Goal: Information Seeking & Learning: Learn about a topic

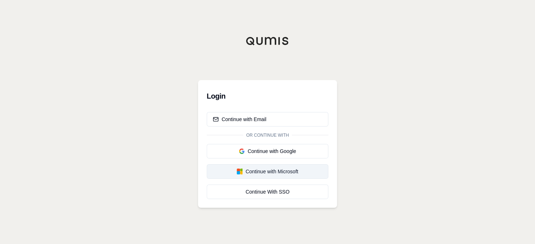
click at [255, 168] on div "Continue with Microsoft" at bounding box center [267, 171] width 109 height 7
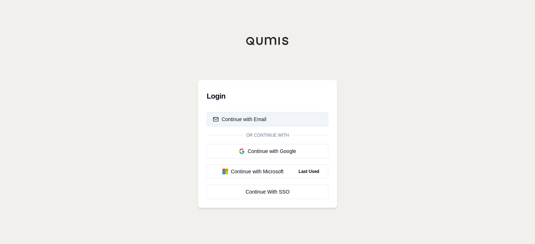
click at [260, 117] on div "Continue with Email" at bounding box center [240, 118] width 54 height 7
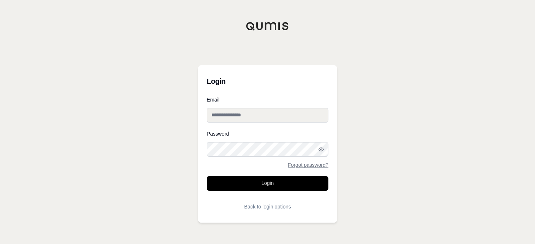
click at [271, 113] on input "Email" at bounding box center [268, 115] width 122 height 14
paste input "**********"
type input "**********"
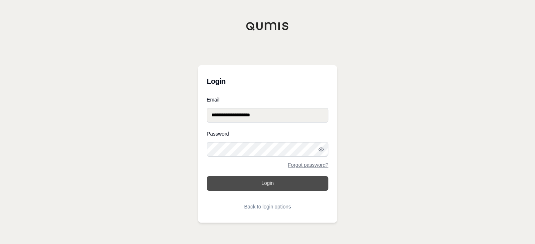
click at [256, 178] on button "Login" at bounding box center [268, 183] width 122 height 14
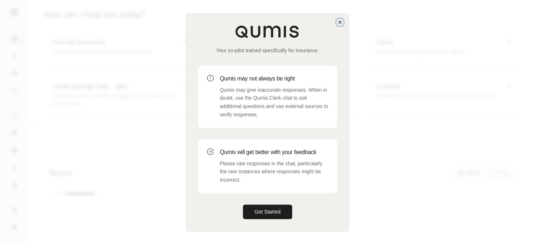
click at [339, 25] on icon "button" at bounding box center [340, 22] width 6 height 6
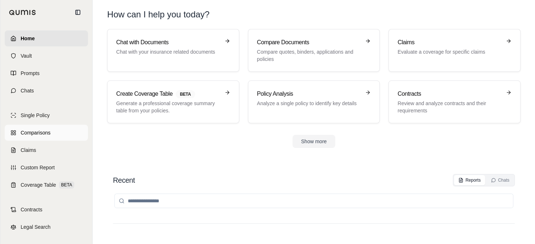
click at [25, 132] on span "Comparisons" at bounding box center [36, 132] width 30 height 7
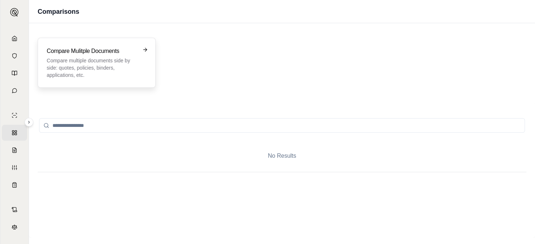
click at [145, 51] on icon at bounding box center [145, 50] width 6 height 6
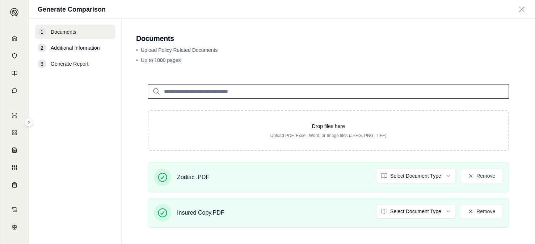
click at [66, 49] on span "Additional Information" at bounding box center [75, 47] width 49 height 7
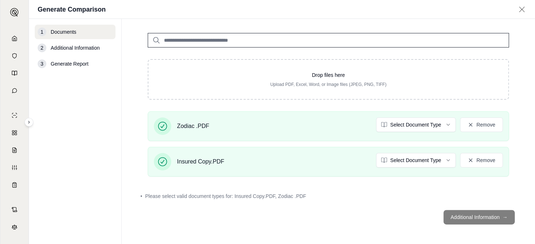
click at [459, 216] on footer "Additional Information →" at bounding box center [328, 217] width 385 height 26
click at [69, 48] on span "Additional Information" at bounding box center [75, 47] width 49 height 7
click at [220, 38] on input "search" at bounding box center [328, 40] width 361 height 14
click at [440, 123] on html "Home Vault Prompts Chats Single Policy Comparisons Claims Custom Report Coverag…" at bounding box center [267, 122] width 535 height 244
click at [511, 52] on html "Home Vault Prompts Chats Single Policy Comparisons Claims Custom Report Coverag…" at bounding box center [267, 122] width 535 height 244
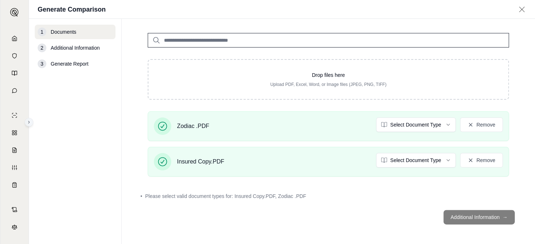
click at [27, 120] on icon at bounding box center [29, 122] width 4 height 4
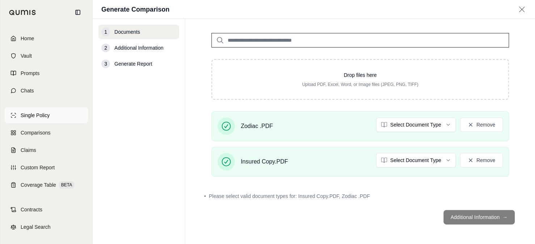
click at [41, 115] on span "Single Policy" at bounding box center [35, 115] width 29 height 7
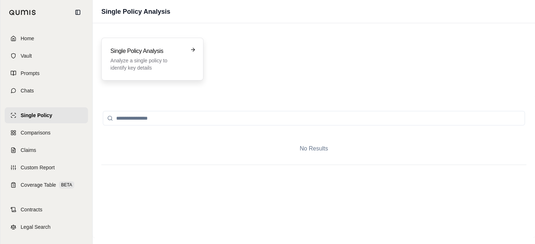
click at [194, 50] on icon at bounding box center [193, 50] width 6 height 6
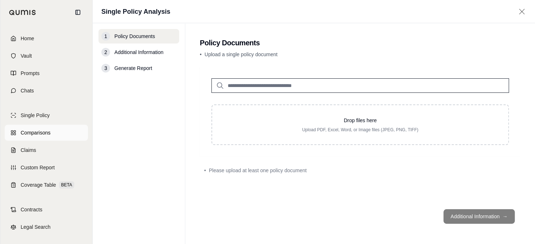
click at [35, 131] on span "Comparisons" at bounding box center [36, 132] width 30 height 7
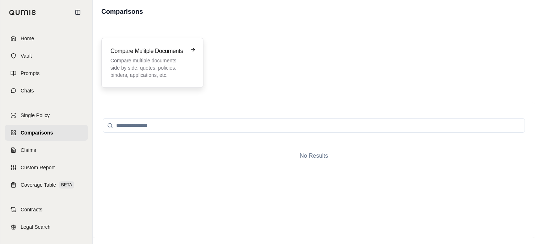
click at [191, 51] on icon at bounding box center [193, 50] width 6 height 6
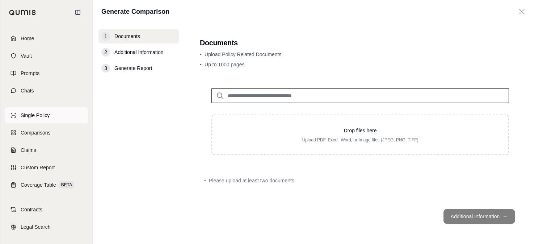
click at [31, 115] on span "Single Policy" at bounding box center [35, 115] width 29 height 7
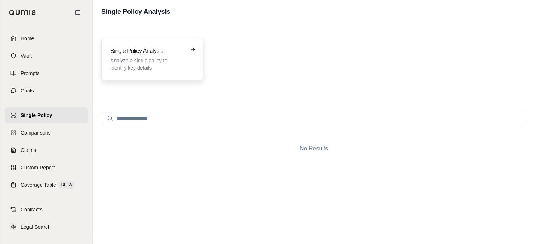
click at [176, 48] on h3 "Single Policy Analysis" at bounding box center [147, 51] width 74 height 9
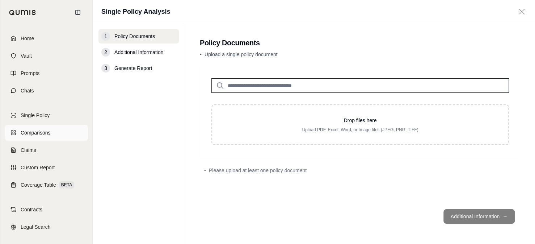
click at [30, 131] on span "Comparisons" at bounding box center [36, 132] width 30 height 7
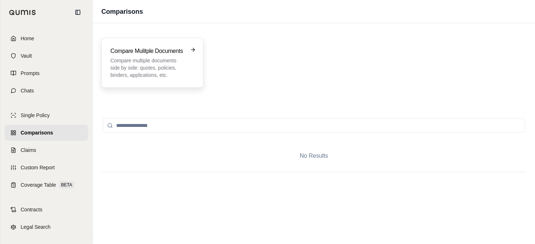
click at [197, 48] on div "Compare Mulitple Documents Compare multiple documents side by side: quotes, pol…" at bounding box center [152, 63] width 102 height 50
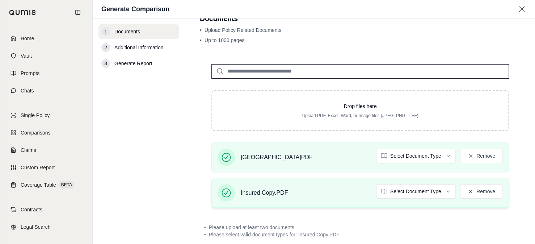
scroll to position [36, 0]
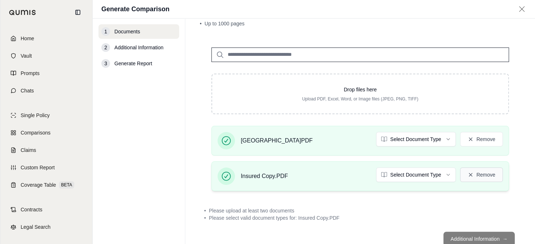
click at [486, 173] on button "Remove" at bounding box center [481, 174] width 43 height 14
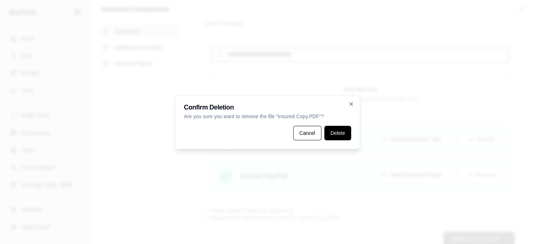
click at [345, 136] on button "Delete" at bounding box center [337, 133] width 27 height 14
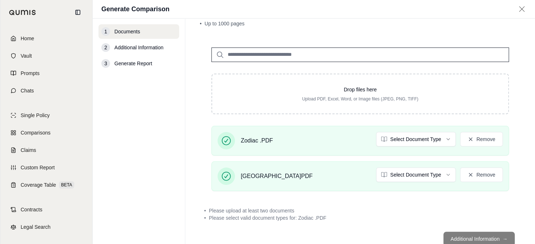
click at [278, 51] on input "search" at bounding box center [360, 54] width 298 height 14
click at [228, 55] on input "**********" at bounding box center [360, 54] width 298 height 14
type input "**********"
click at [332, 79] on p "No results." at bounding box center [360, 78] width 290 height 17
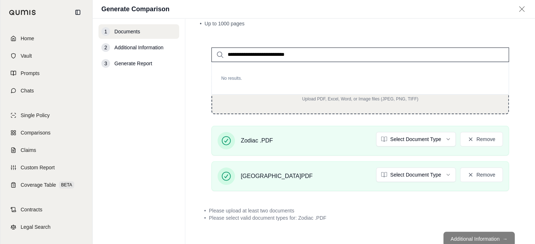
click at [345, 102] on div "Drop files here Upload PDF, Excel, Word, or Image files (JPEG, PNG, TIFF)" at bounding box center [360, 93] width 298 height 41
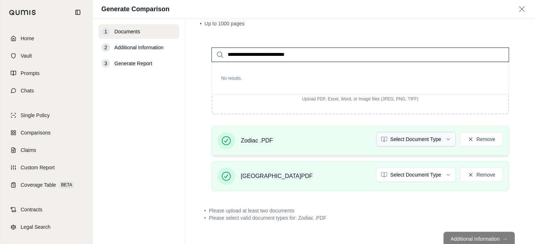
click at [446, 139] on html "**********" at bounding box center [267, 122] width 535 height 244
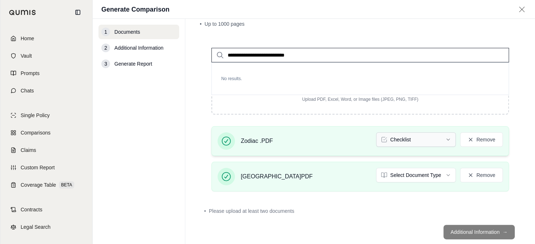
click at [442, 141] on html "**********" at bounding box center [267, 122] width 535 height 244
click at [442, 175] on html "**********" at bounding box center [267, 122] width 535 height 244
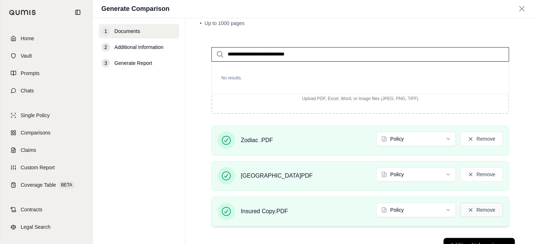
click at [479, 211] on button "Remove" at bounding box center [481, 209] width 43 height 14
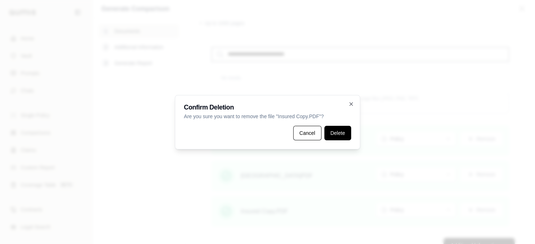
click at [338, 130] on button "Delete" at bounding box center [337, 133] width 27 height 14
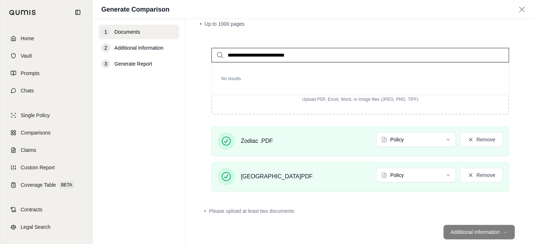
click at [118, 44] on span "Additional Information" at bounding box center [138, 47] width 49 height 7
click at [310, 53] on input "**********" at bounding box center [360, 55] width 298 height 14
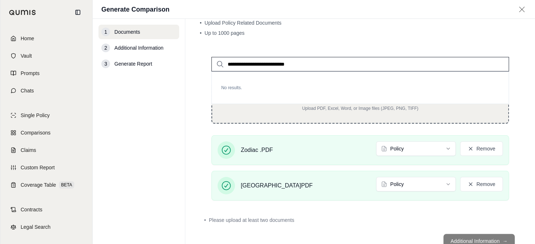
scroll to position [51, 0]
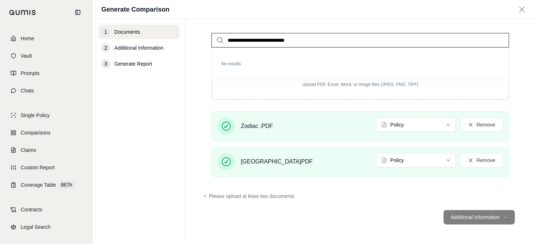
click at [133, 46] on span "Additional Information" at bounding box center [138, 47] width 49 height 7
click at [472, 217] on footer "Additional Information →" at bounding box center [360, 217] width 321 height 26
click at [277, 73] on div "No results." at bounding box center [360, 63] width 298 height 33
drag, startPoint x: 234, startPoint y: 65, endPoint x: 309, endPoint y: 41, distance: 78.9
click at [234, 65] on p "No results." at bounding box center [360, 63] width 290 height 17
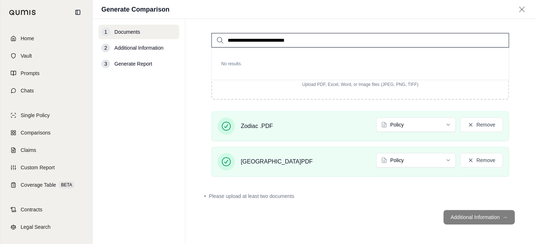
click at [314, 40] on input "**********" at bounding box center [360, 40] width 298 height 14
click at [379, 196] on div "• Please upload at least two documents" at bounding box center [360, 195] width 312 height 7
drag, startPoint x: 308, startPoint y: 41, endPoint x: 239, endPoint y: 45, distance: 70.0
click at [239, 45] on input "**********" at bounding box center [360, 40] width 298 height 14
click at [488, 39] on input "**********" at bounding box center [360, 40] width 298 height 14
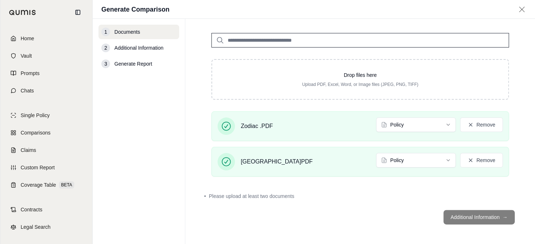
click at [388, 178] on div "Zodiac .PDF Policy Remove Cincinnati.PDF Policy Remove" at bounding box center [360, 146] width 321 height 71
click at [296, 122] on div "Zodiac .PDF Policy Remove" at bounding box center [360, 125] width 285 height 17
click at [308, 158] on div "Cincinnati.PDF Policy Remove" at bounding box center [360, 161] width 285 height 17
click at [461, 214] on footer "Additional Information →" at bounding box center [360, 217] width 321 height 26
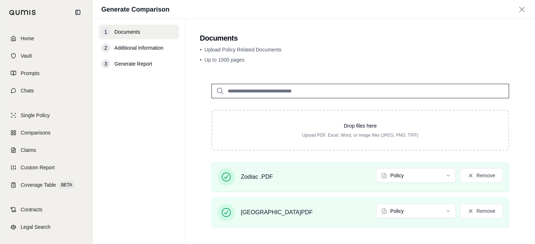
scroll to position [0, 0]
click at [262, 176] on span "Zodiac .PDF" at bounding box center [257, 177] width 32 height 9
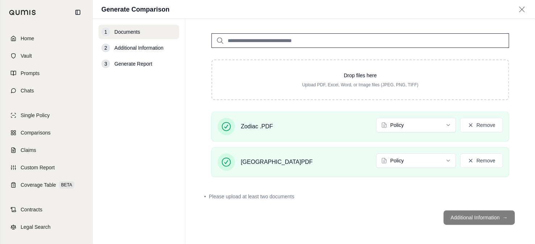
scroll to position [51, 0]
click at [476, 214] on footer "Additional Information →" at bounding box center [360, 217] width 321 height 26
click at [123, 51] on span "Additional Information" at bounding box center [138, 47] width 49 height 7
click at [126, 46] on span "Additional Information" at bounding box center [138, 47] width 49 height 7
click at [31, 114] on span "Single Policy" at bounding box center [35, 115] width 29 height 7
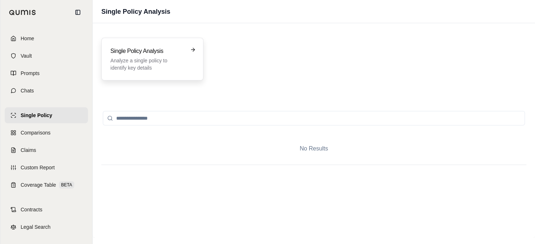
click at [193, 53] on div "Single Policy Analysis Analyze a single policy to identify key details" at bounding box center [152, 59] width 84 height 25
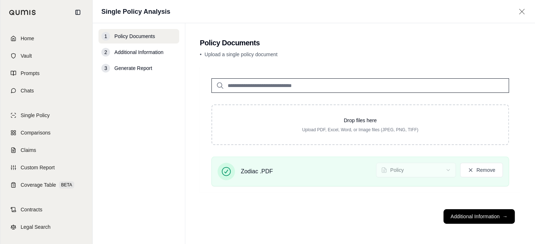
click at [483, 224] on footer "Additional Information →" at bounding box center [360, 216] width 321 height 26
click at [481, 216] on button "Additional Information →" at bounding box center [479, 216] width 71 height 14
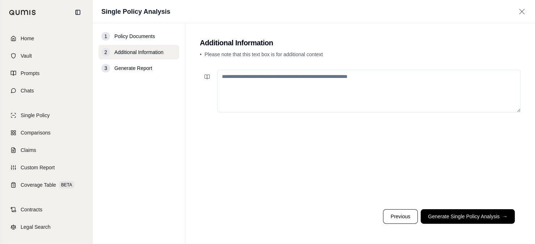
click at [262, 78] on textarea at bounding box center [368, 91] width 303 height 43
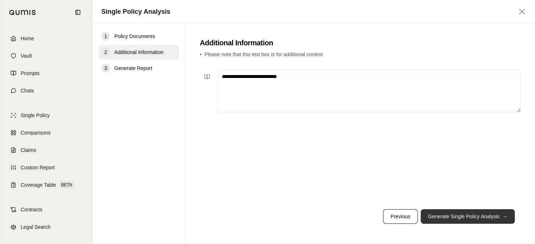
type textarea "**********"
click at [469, 217] on button "Generate Single Policy Analysis →" at bounding box center [468, 216] width 94 height 14
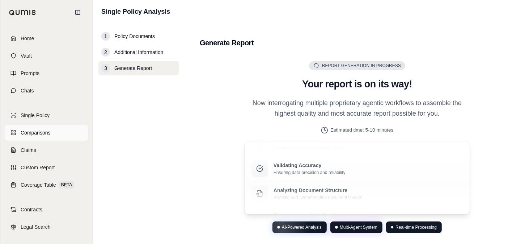
click at [35, 131] on span "Comparisons" at bounding box center [36, 132] width 30 height 7
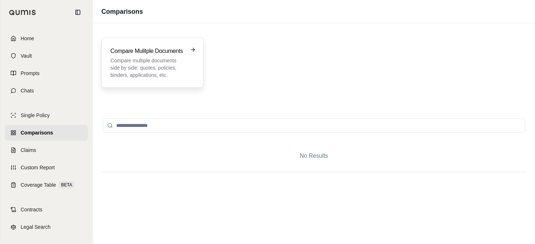
click at [195, 49] on icon at bounding box center [193, 50] width 6 height 6
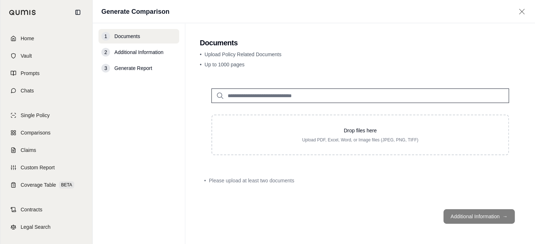
click at [279, 180] on span "Please upload at least two documents" at bounding box center [251, 180] width 85 height 7
click at [130, 36] on span "Documents" at bounding box center [127, 36] width 26 height 7
click at [29, 113] on span "Single Policy" at bounding box center [35, 115] width 29 height 7
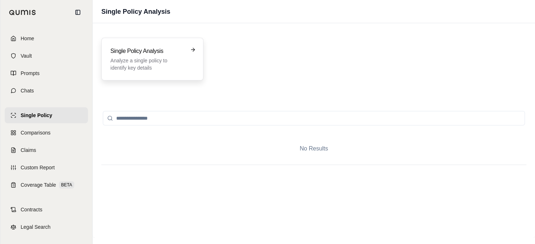
click at [193, 50] on icon at bounding box center [193, 50] width 6 height 6
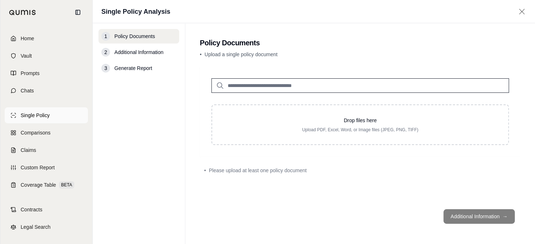
click at [33, 113] on span "Single Policy" at bounding box center [35, 115] width 29 height 7
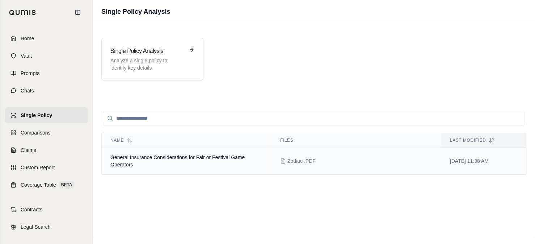
click at [162, 157] on span "General Insurance Considerations for Fair or Festival Game Operators" at bounding box center [177, 160] width 134 height 13
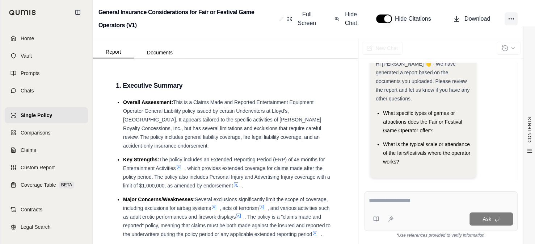
click at [512, 19] on icon at bounding box center [511, 18] width 7 height 7
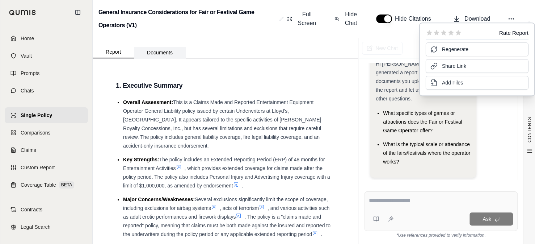
click at [152, 55] on button "Documents" at bounding box center [160, 53] width 52 height 12
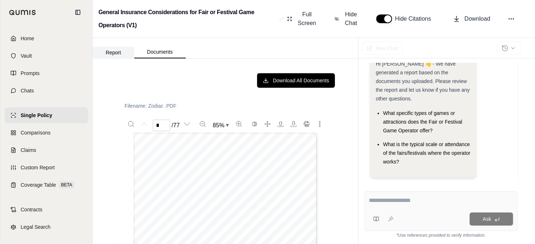
click at [118, 51] on button "Report" at bounding box center [113, 53] width 41 height 12
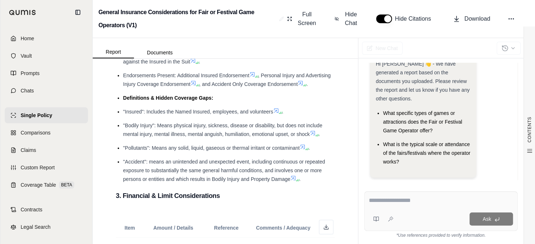
scroll to position [484, 0]
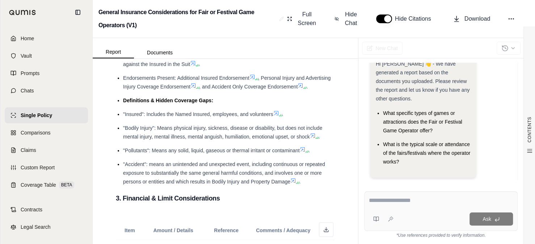
click at [30, 114] on span "Single Policy" at bounding box center [36, 115] width 31 height 7
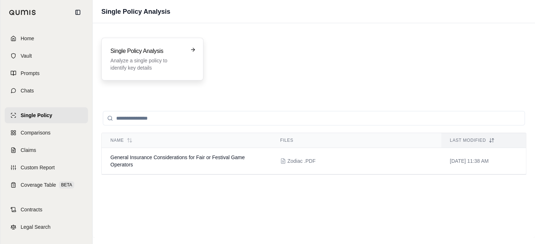
click at [190, 49] on icon at bounding box center [193, 50] width 6 height 6
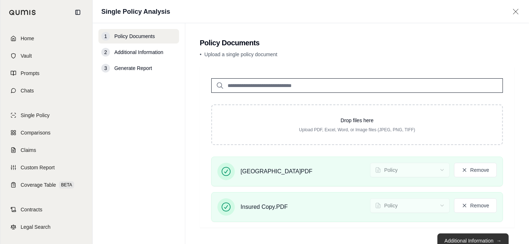
click at [465, 236] on button "Additional Information →" at bounding box center [473, 240] width 71 height 14
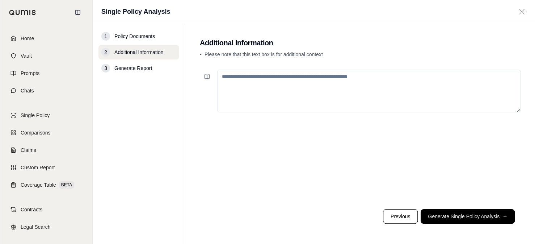
click at [137, 37] on span "Policy Documents" at bounding box center [134, 36] width 41 height 7
click at [106, 36] on div "1" at bounding box center [105, 36] width 9 height 9
click at [400, 213] on button "Previous" at bounding box center [400, 216] width 35 height 14
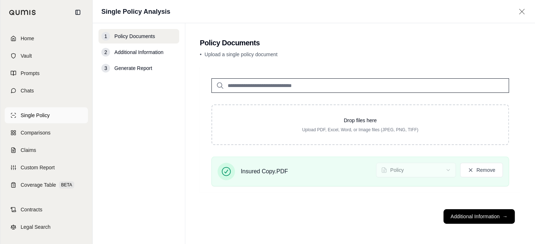
click at [34, 115] on span "Single Policy" at bounding box center [35, 115] width 29 height 7
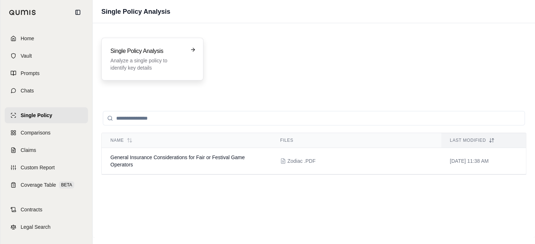
click at [193, 48] on icon at bounding box center [194, 49] width 2 height 3
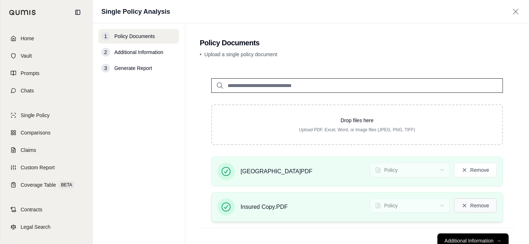
click at [480, 205] on button "Remove" at bounding box center [475, 205] width 43 height 14
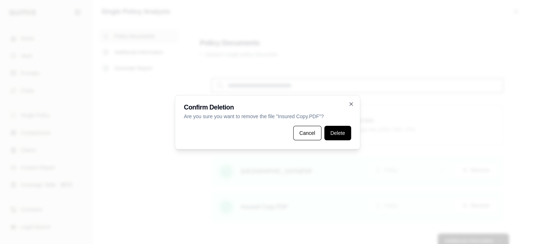
click at [337, 132] on button "Delete" at bounding box center [337, 133] width 27 height 14
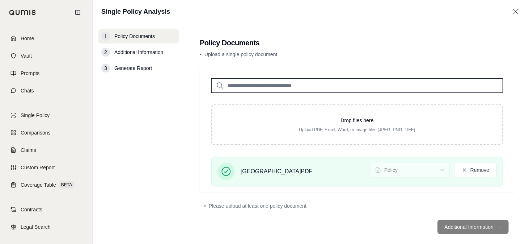
click at [265, 81] on input "search" at bounding box center [357, 85] width 292 height 14
click at [457, 228] on footer "Additional Information →" at bounding box center [357, 227] width 315 height 26
drag, startPoint x: 277, startPoint y: 211, endPoint x: 273, endPoint y: 190, distance: 21.4
click at [277, 211] on div "• Please upload at least one policy document" at bounding box center [357, 206] width 315 height 16
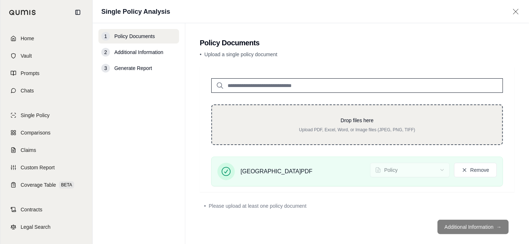
click at [316, 134] on div "Drop files here Upload PDF, Excel, Word, or Image files (JPEG, PNG, TIFF)" at bounding box center [357, 124] width 292 height 41
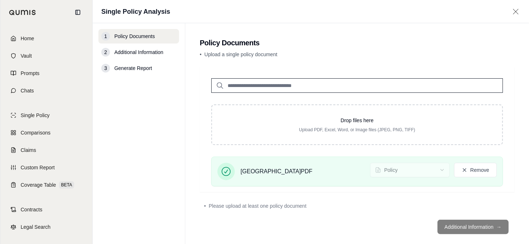
click at [470, 225] on footer "Additional Information →" at bounding box center [357, 227] width 315 height 26
click at [287, 86] on input "search" at bounding box center [357, 85] width 292 height 14
click at [250, 51] on p "• Upload a single policy document" at bounding box center [357, 54] width 315 height 7
click at [217, 162] on div "Cincinnati.PDF Policy Remove" at bounding box center [357, 171] width 292 height 30
drag, startPoint x: 251, startPoint y: 84, endPoint x: 194, endPoint y: 69, distance: 58.8
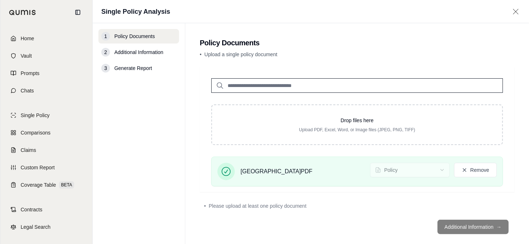
click at [251, 84] on input "search" at bounding box center [357, 85] width 292 height 14
click at [119, 51] on span "Additional Information" at bounding box center [138, 52] width 49 height 7
click at [43, 114] on span "Single Policy" at bounding box center [35, 115] width 29 height 7
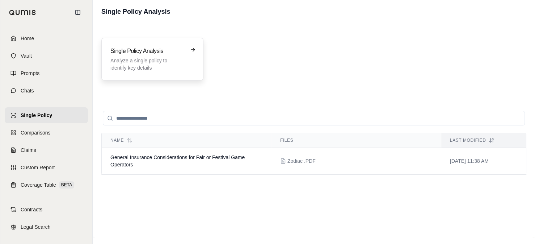
click at [194, 52] on div "Single Policy Analysis Analyze a single policy to identify key details" at bounding box center [152, 59] width 102 height 43
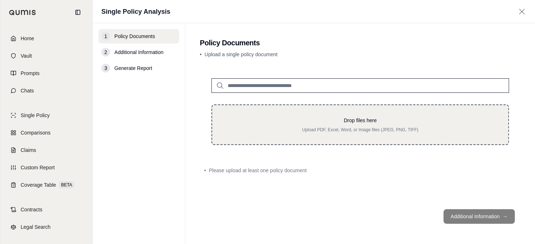
click at [336, 129] on p "Upload PDF, Excel, Word, or Image files (JPEG, PNG, TIFF)" at bounding box center [360, 130] width 273 height 6
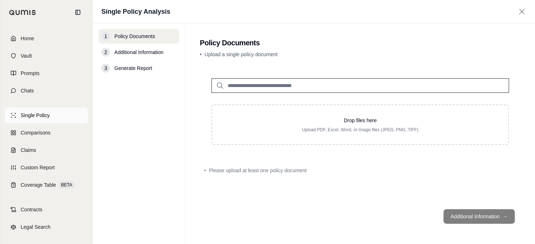
click at [36, 116] on span "Single Policy" at bounding box center [35, 115] width 29 height 7
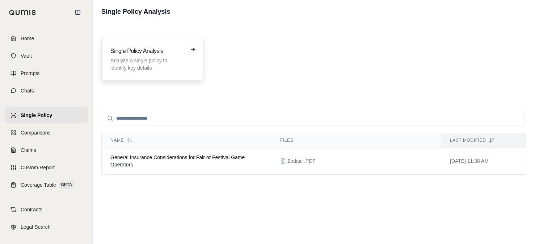
click at [194, 49] on icon at bounding box center [194, 49] width 2 height 3
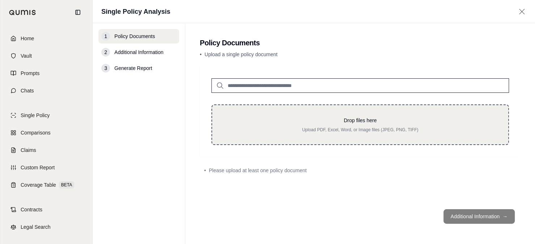
click at [314, 131] on p "Upload PDF, Excel, Word, or Image files (JPEG, PNG, TIFF)" at bounding box center [360, 130] width 273 height 6
type input "**********"
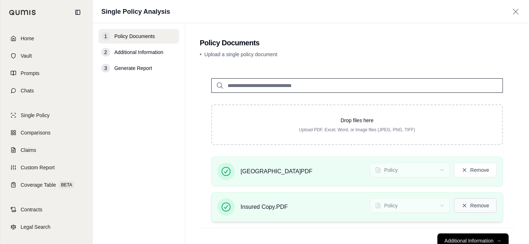
click at [478, 206] on button "Remove" at bounding box center [475, 205] width 43 height 14
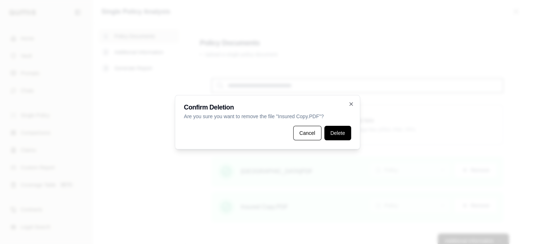
click at [331, 131] on button "Delete" at bounding box center [337, 133] width 27 height 14
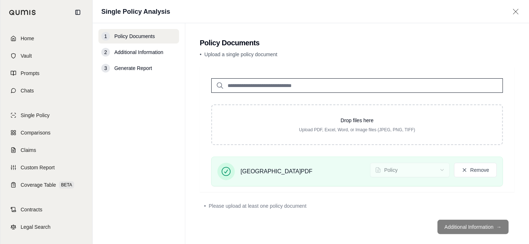
click at [294, 85] on input "search" at bounding box center [357, 85] width 292 height 14
click at [323, 86] on input "search" at bounding box center [357, 85] width 292 height 14
type input "**********"
click at [481, 231] on footer "Additional Information →" at bounding box center [357, 227] width 315 height 26
click at [224, 171] on icon at bounding box center [226, 171] width 9 height 9
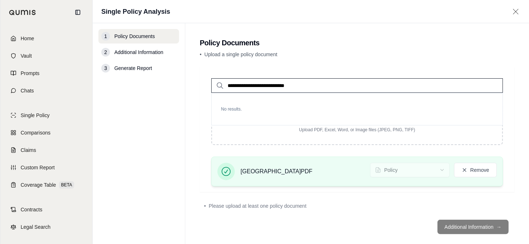
click at [269, 173] on span "[GEOGRAPHIC_DATA]PDF" at bounding box center [277, 171] width 72 height 9
click at [269, 172] on span "[GEOGRAPHIC_DATA]PDF" at bounding box center [277, 171] width 72 height 9
click at [260, 171] on span "[GEOGRAPHIC_DATA]PDF" at bounding box center [277, 171] width 72 height 9
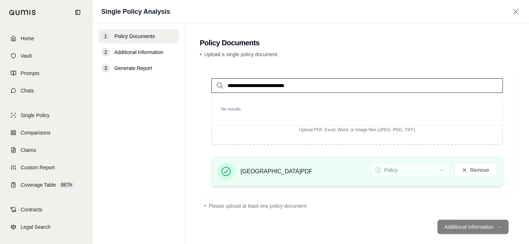
click at [216, 167] on div "Cincinnati.PDF Policy Remove" at bounding box center [357, 171] width 292 height 30
click at [224, 168] on icon at bounding box center [226, 171] width 10 height 10
click at [272, 171] on span "[GEOGRAPHIC_DATA]PDF" at bounding box center [277, 171] width 72 height 9
click at [324, 170] on div "Cincinnati.PDF Policy Remove" at bounding box center [358, 171] width 280 height 17
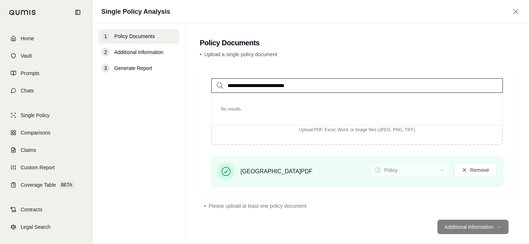
click at [460, 224] on footer "Additional Information →" at bounding box center [357, 227] width 315 height 26
click at [239, 172] on div "[GEOGRAPHIC_DATA]PDF" at bounding box center [265, 171] width 95 height 17
click at [221, 169] on icon at bounding box center [226, 171] width 10 height 10
click at [37, 133] on span "Comparisons" at bounding box center [36, 132] width 30 height 7
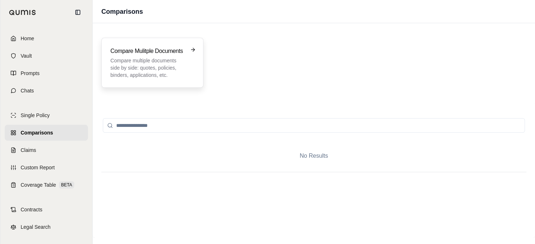
click at [192, 49] on icon at bounding box center [193, 50] width 6 height 6
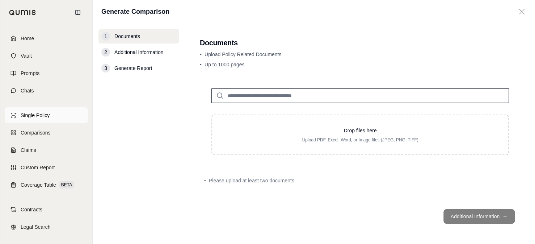
click at [40, 115] on span "Single Policy" at bounding box center [35, 115] width 29 height 7
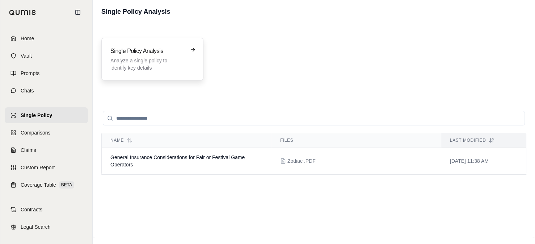
click at [192, 50] on icon at bounding box center [193, 50] width 6 height 6
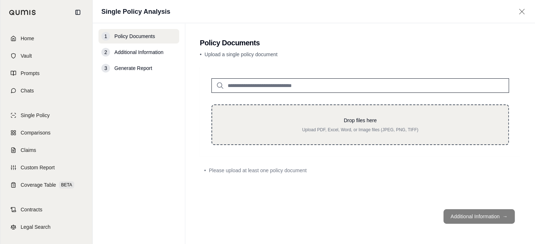
click at [301, 127] on p "Upload PDF, Excel, Word, or Image files (JPEG, PNG, TIFF)" at bounding box center [360, 130] width 273 height 6
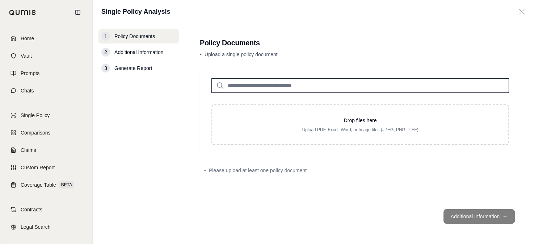
click at [523, 9] on icon at bounding box center [521, 11] width 9 height 7
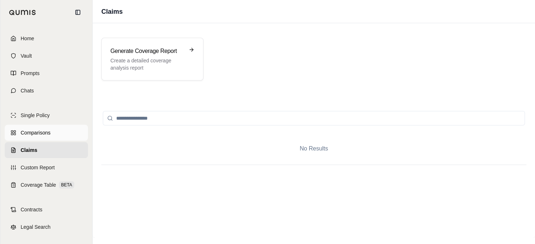
click at [43, 133] on span "Comparisons" at bounding box center [36, 132] width 30 height 7
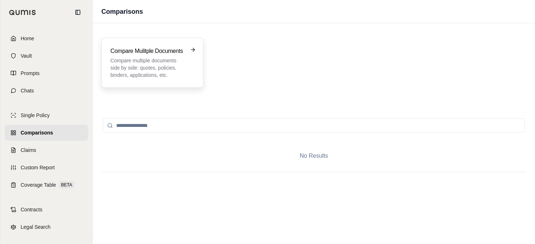
click at [194, 49] on icon at bounding box center [193, 50] width 6 height 6
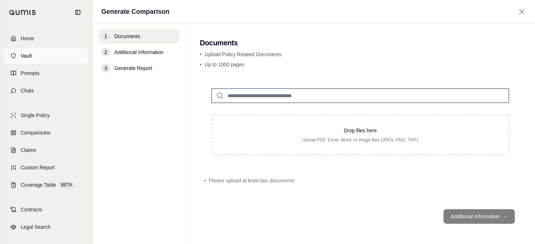
click at [25, 55] on span "Vault" at bounding box center [26, 55] width 11 height 7
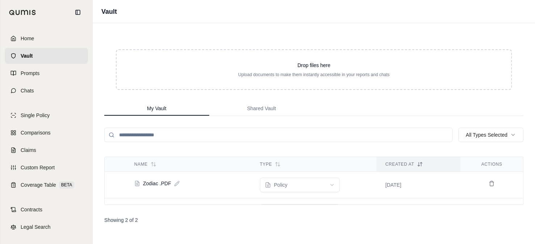
click at [24, 36] on span "Home" at bounding box center [27, 38] width 13 height 7
